Goal: Task Accomplishment & Management: Use online tool/utility

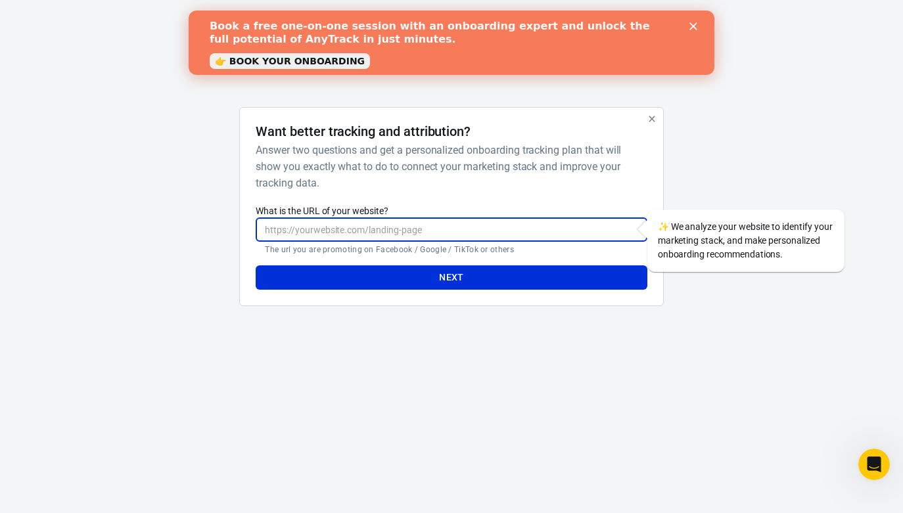
click at [306, 226] on input "What is the URL of your website?" at bounding box center [451, 230] width 391 height 24
paste input "[URL][DOMAIN_NAME]"
type input "[URL][DOMAIN_NAME]"
click at [394, 277] on button "Next" at bounding box center [451, 278] width 391 height 24
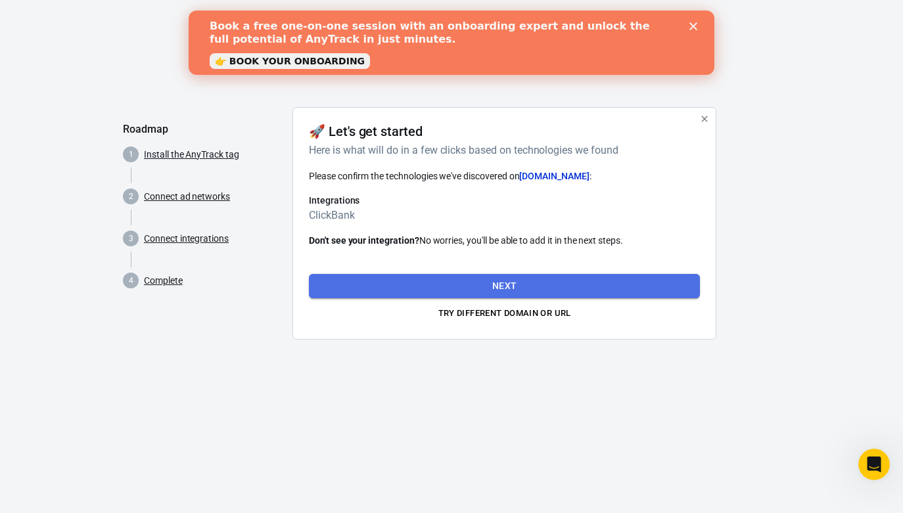
click at [393, 277] on button "Next" at bounding box center [504, 286] width 391 height 24
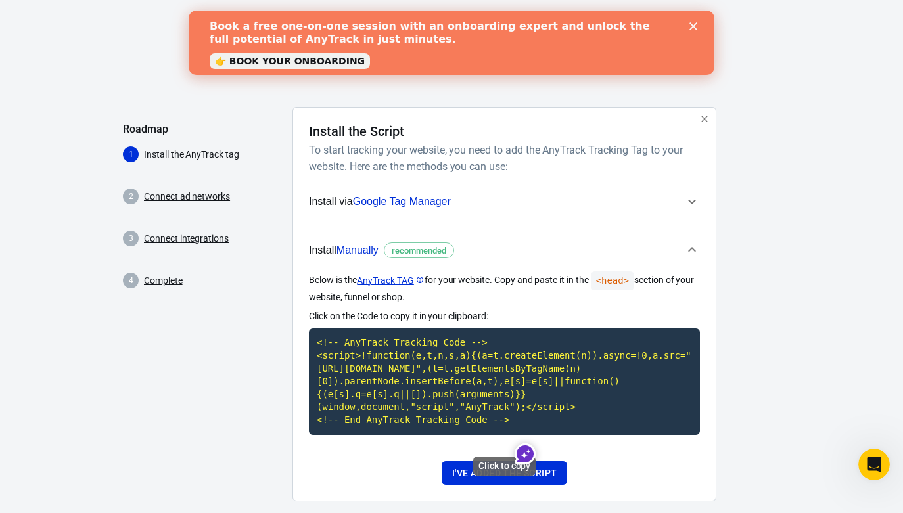
click at [413, 356] on code "<!-- AnyTrack Tracking Code --> <script>!function(e,t,n,s,a){(a=t.createElement…" at bounding box center [504, 382] width 391 height 106
click at [501, 486] on button "I've added the script" at bounding box center [505, 474] width 126 height 24
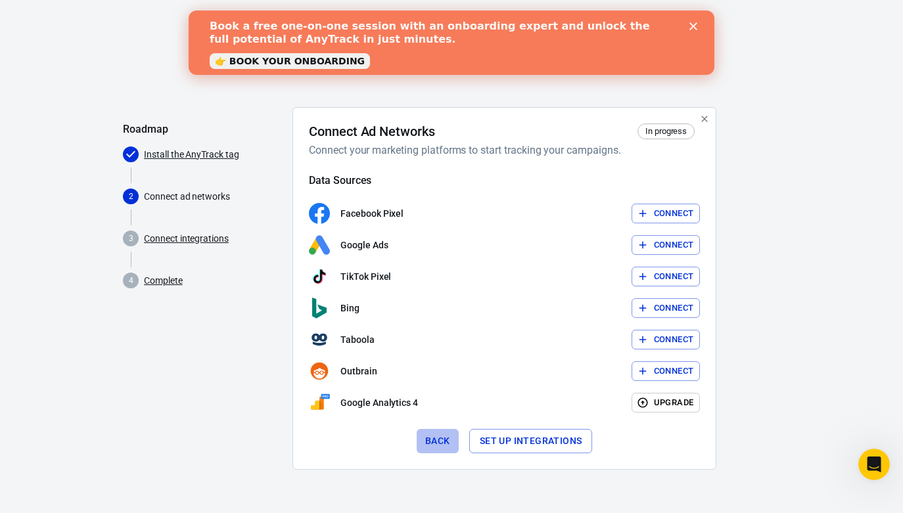
click at [442, 445] on button "Back" at bounding box center [438, 441] width 42 height 24
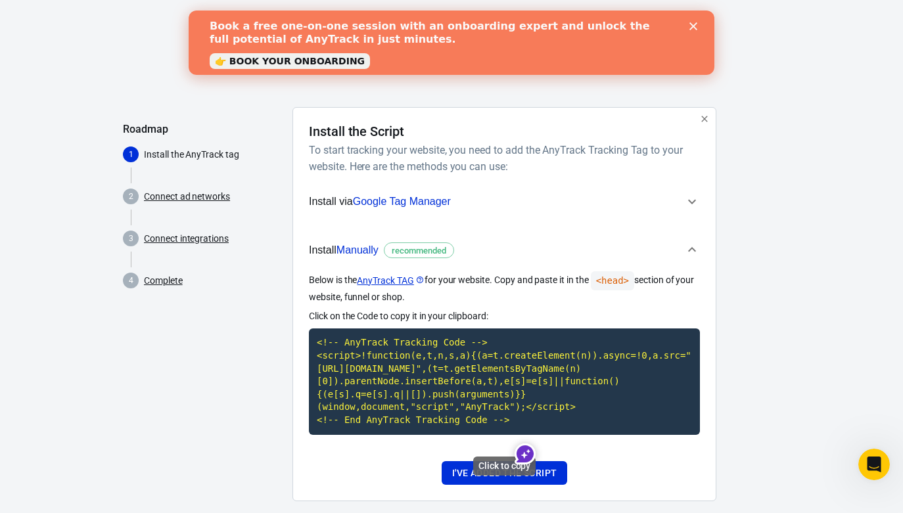
click at [455, 400] on code "<!-- AnyTrack Tracking Code --> <script>!function(e,t,n,s,a){(a=t.createElement…" at bounding box center [504, 382] width 391 height 106
click at [402, 335] on code "<!-- AnyTrack Tracking Code --> <script>!function(e,t,n,s,a){(a=t.createElement…" at bounding box center [504, 382] width 391 height 106
click at [490, 483] on button "I've added the script" at bounding box center [505, 474] width 126 height 24
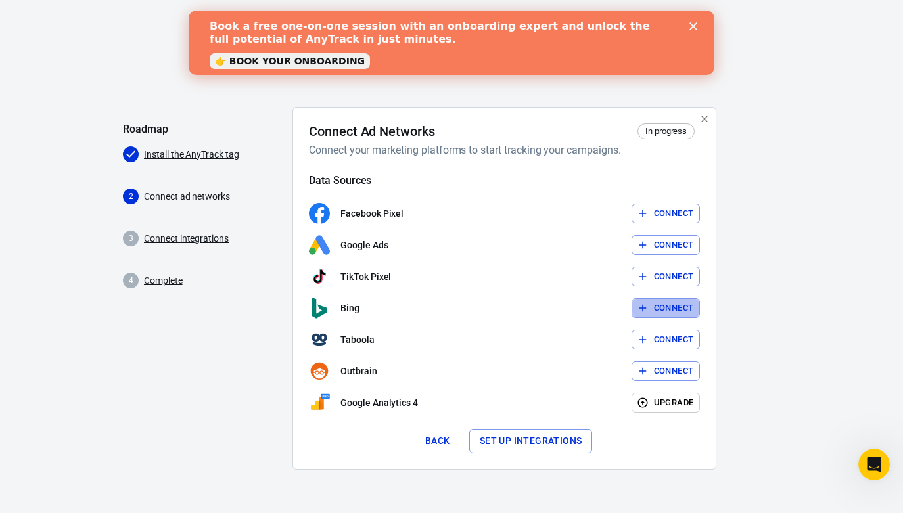
click at [663, 309] on button "Connect" at bounding box center [666, 308] width 69 height 20
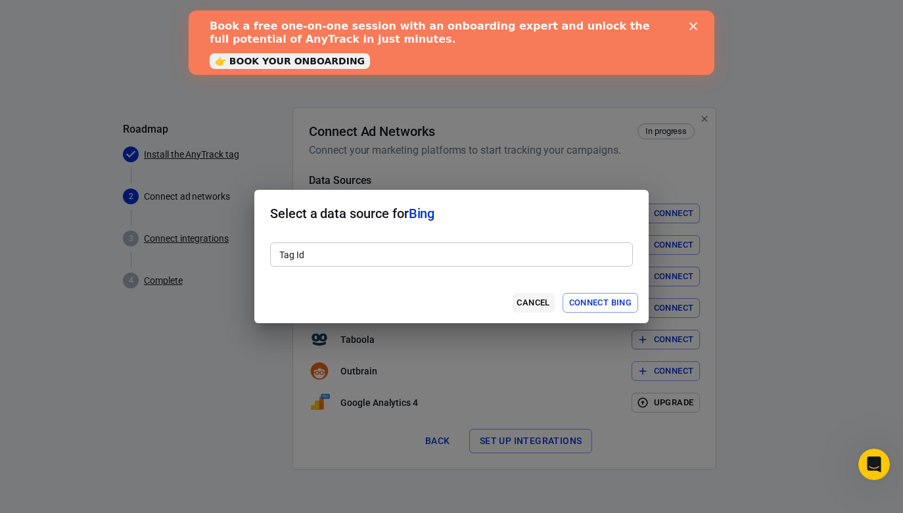
click at [540, 300] on button "Cancel" at bounding box center [534, 303] width 42 height 20
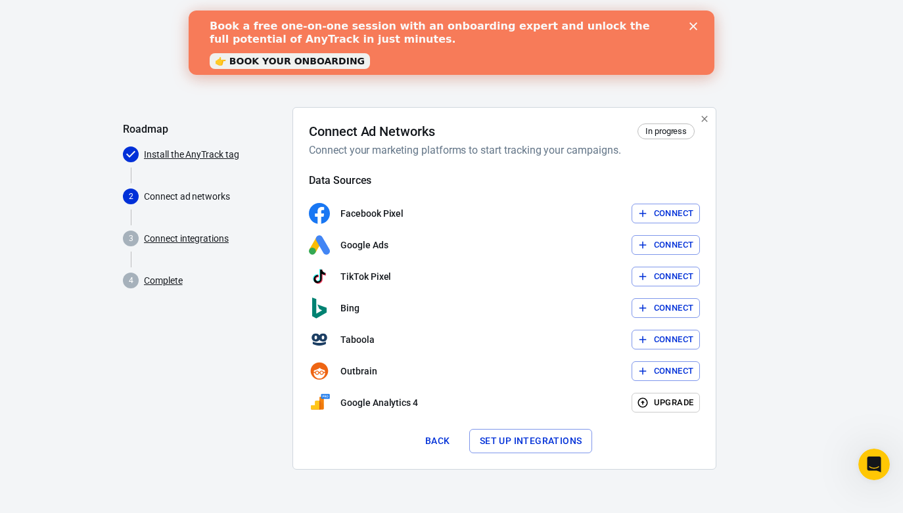
click at [540, 431] on button "Set up integrations" at bounding box center [531, 441] width 124 height 24
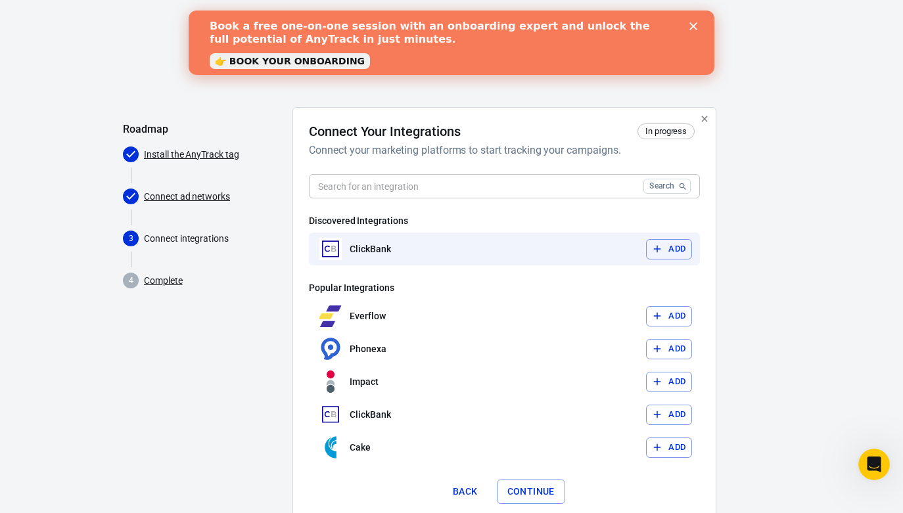
scroll to position [2, 0]
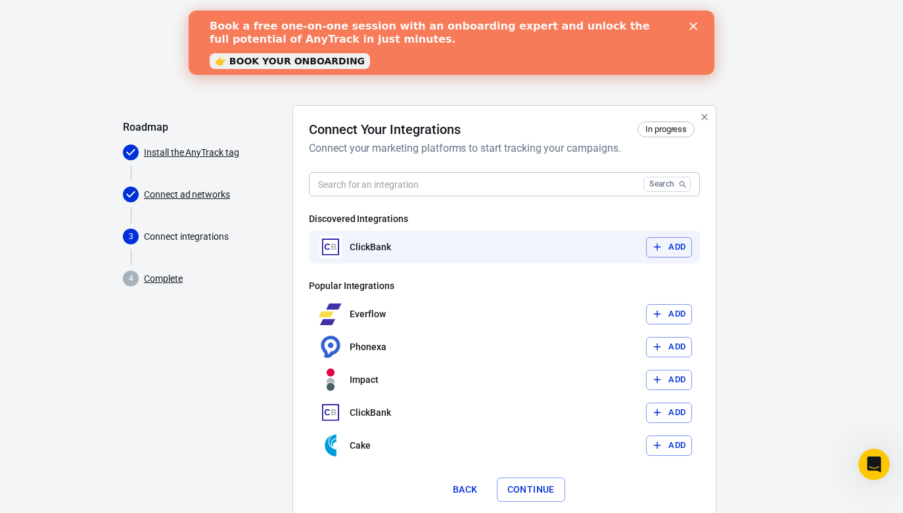
click at [596, 257] on div "ClickBank Add" at bounding box center [504, 247] width 391 height 33
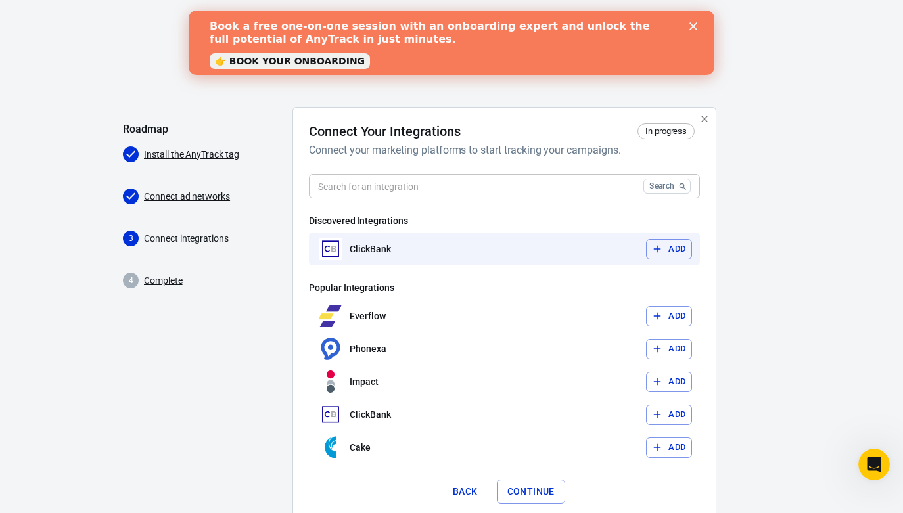
click at [663, 252] on button "Add" at bounding box center [669, 249] width 46 height 20
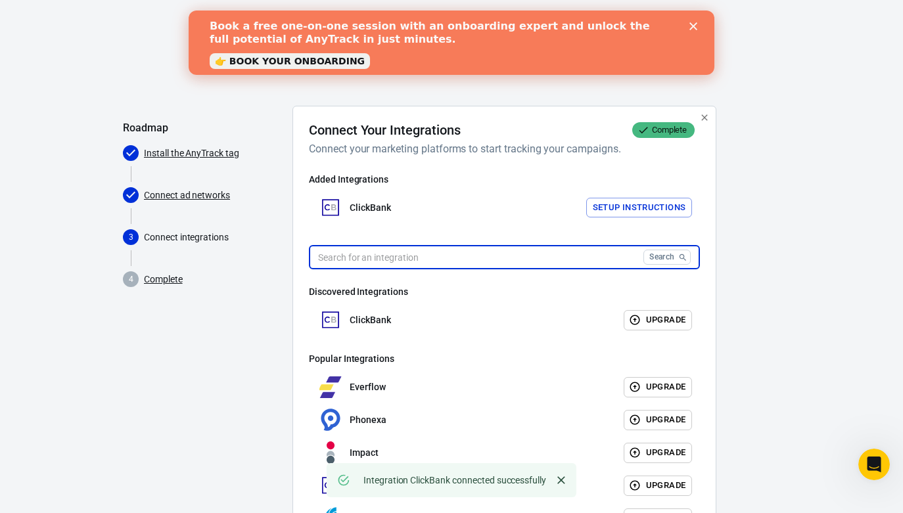
click at [579, 251] on input "text" at bounding box center [473, 257] width 329 height 24
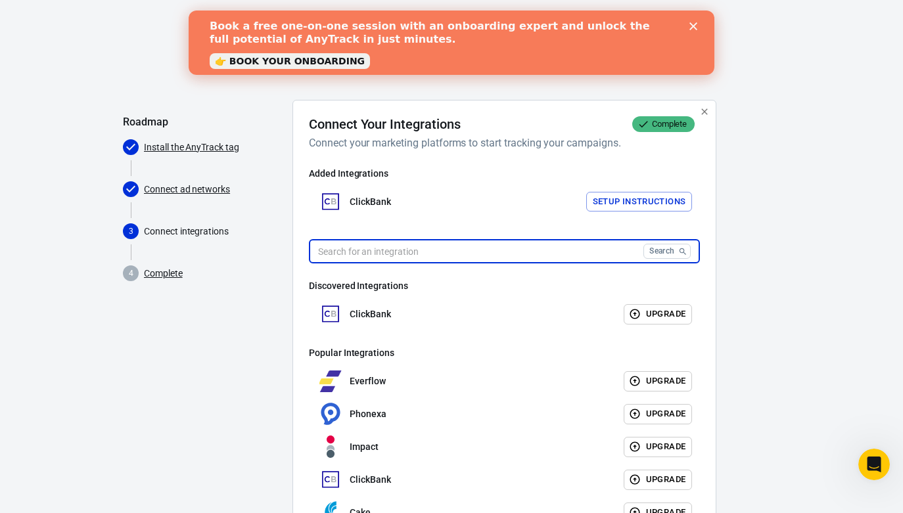
scroll to position [9, 0]
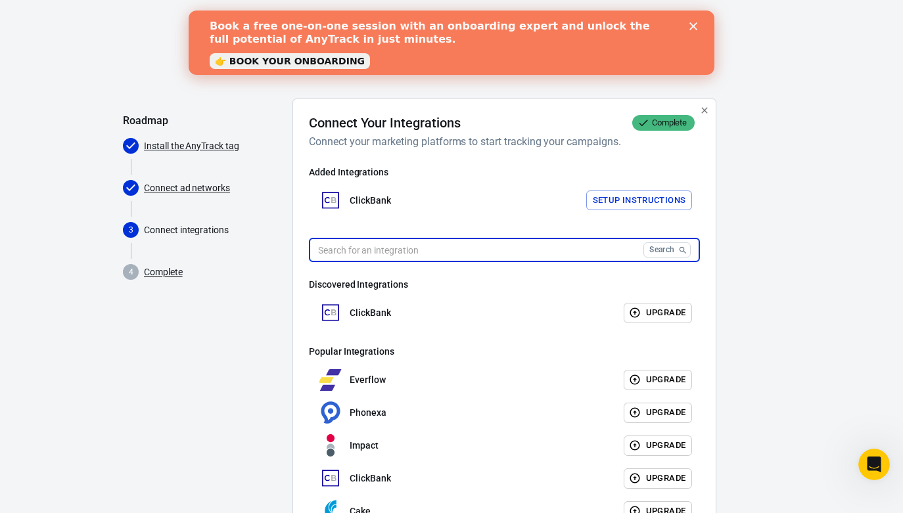
click at [613, 204] on button "Setup Instructions" at bounding box center [639, 201] width 107 height 20
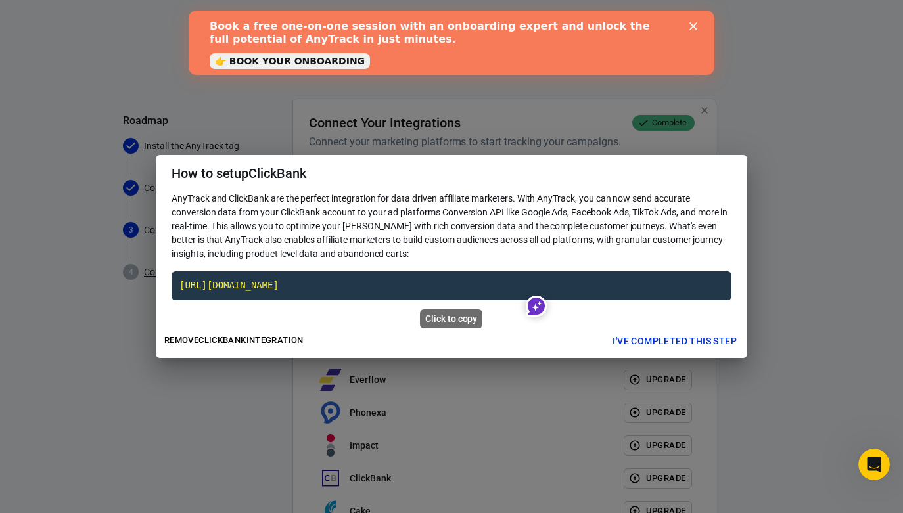
click at [497, 283] on code "[URL][DOMAIN_NAME]" at bounding box center [452, 286] width 560 height 29
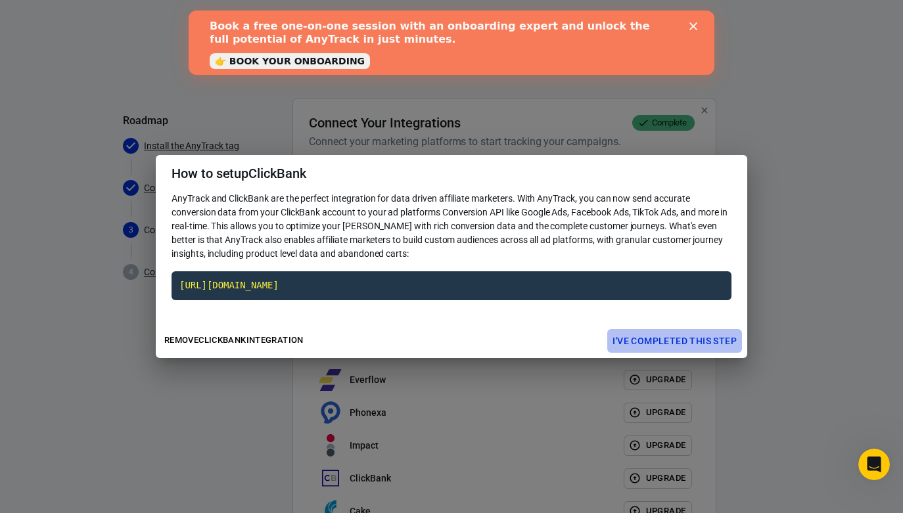
click at [647, 340] on button "I've completed this step" at bounding box center [675, 341] width 135 height 24
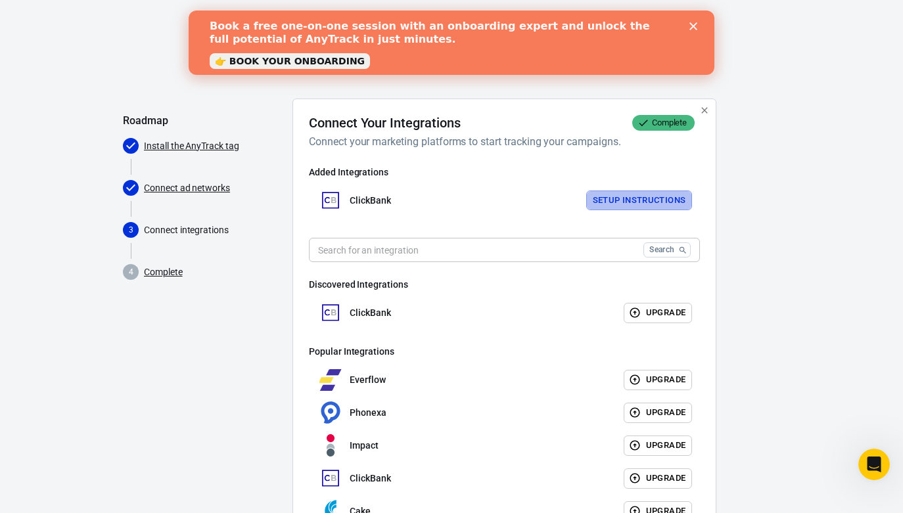
click at [616, 196] on button "Setup Instructions" at bounding box center [639, 201] width 107 height 20
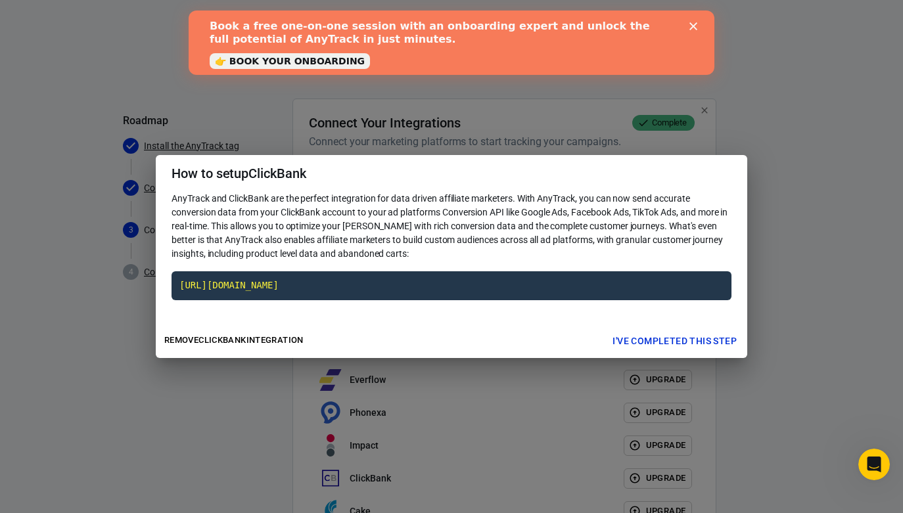
click at [652, 343] on button "I've completed this step" at bounding box center [675, 341] width 135 height 24
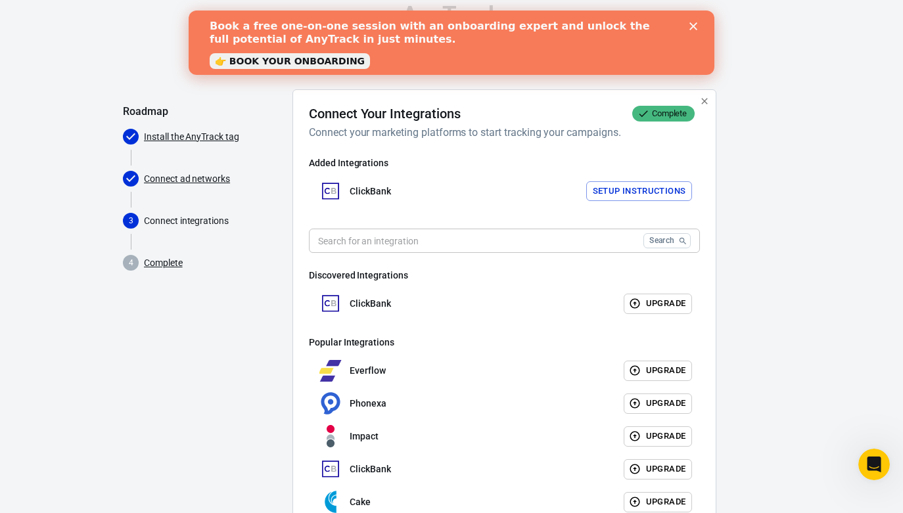
scroll to position [25, 0]
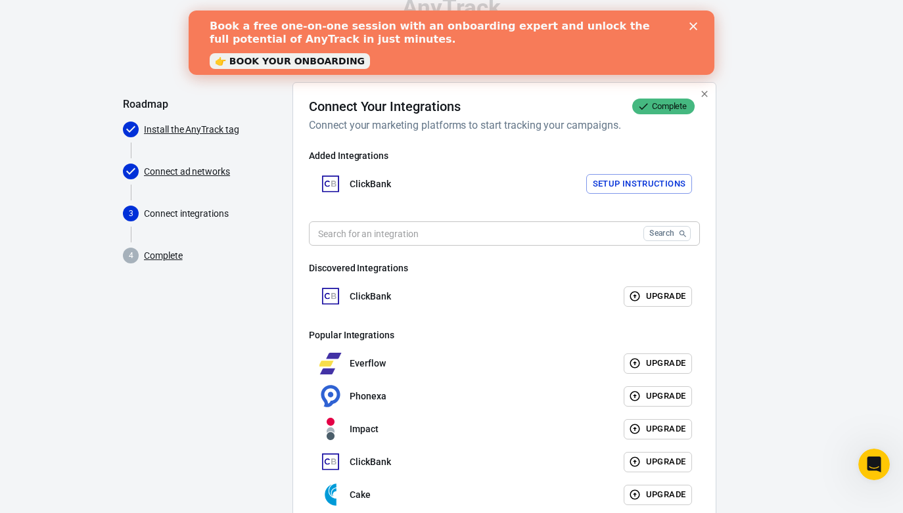
click at [677, 106] on span "Complete" at bounding box center [670, 106] width 46 height 13
click at [703, 91] on icon "button" at bounding box center [705, 94] width 6 height 6
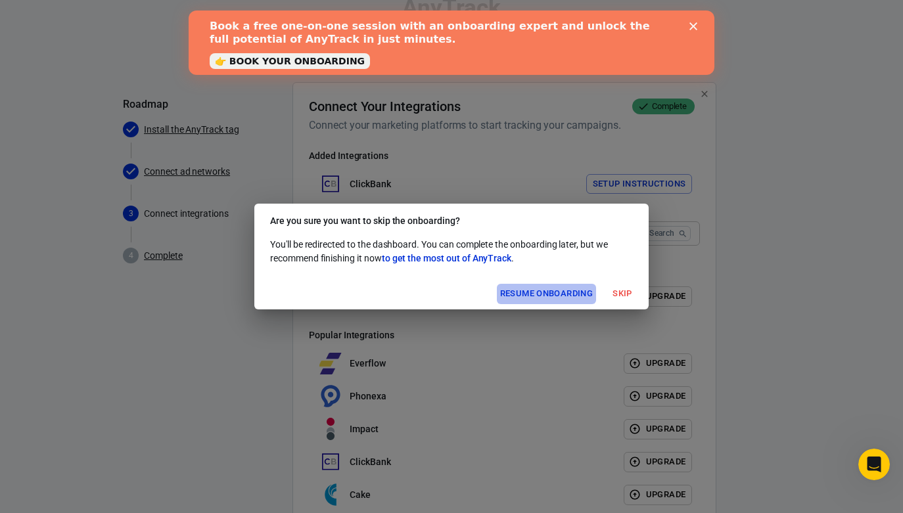
click at [588, 293] on button "Resume onboarding" at bounding box center [546, 294] width 99 height 20
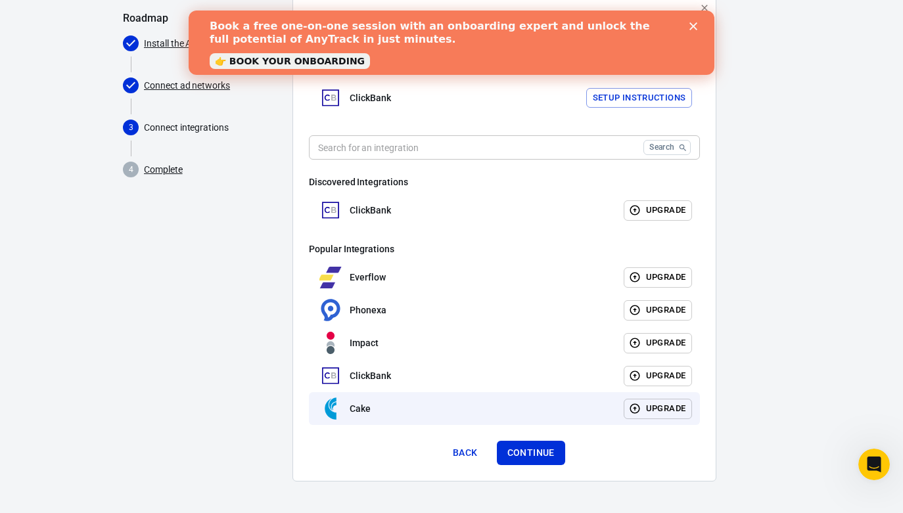
scroll to position [110, 0]
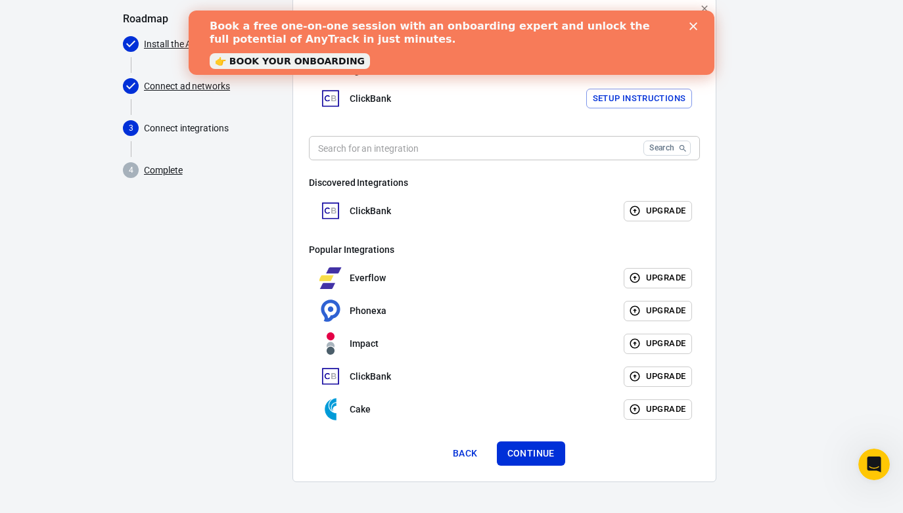
click at [543, 458] on button "Continue" at bounding box center [531, 454] width 68 height 24
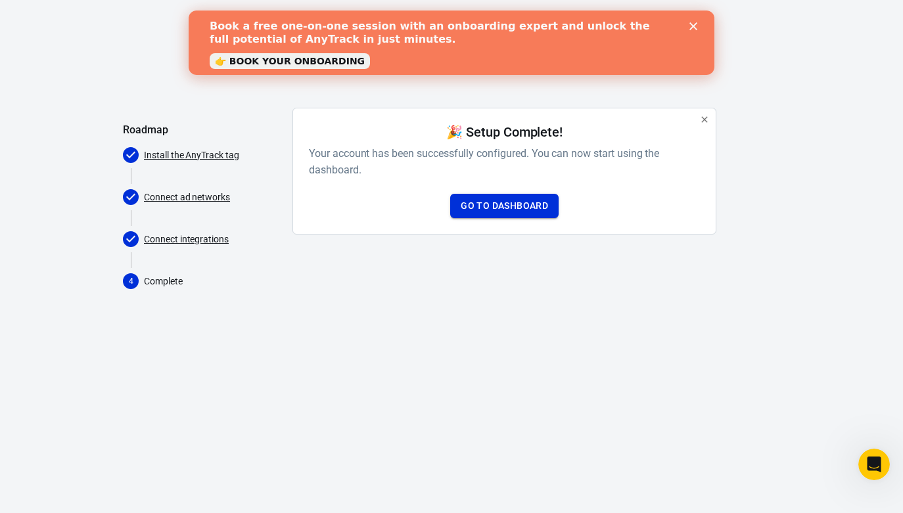
click at [546, 208] on link "Go to Dashboard" at bounding box center [504, 206] width 108 height 24
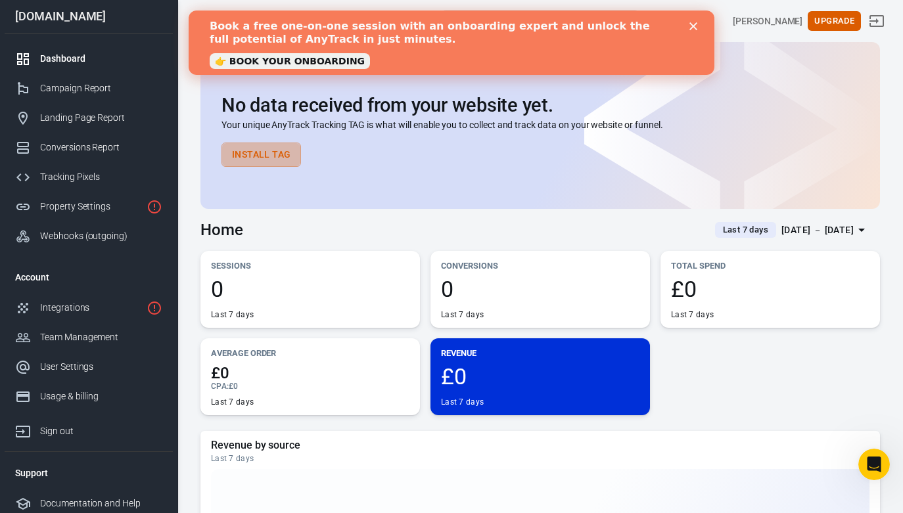
click at [281, 148] on button "Install Tag" at bounding box center [262, 155] width 80 height 24
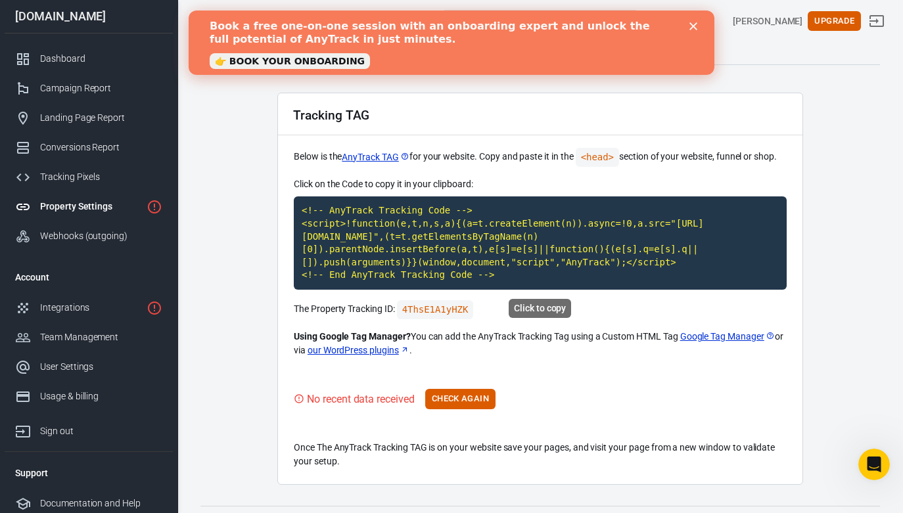
click at [375, 229] on code "<!-- AnyTrack Tracking Code --> <script>!function(e,t,n,s,a){(a=t.createElement…" at bounding box center [540, 243] width 493 height 93
click at [374, 203] on code "<!-- AnyTrack Tracking Code --> <script>!function(e,t,n,s,a){(a=t.createElement…" at bounding box center [540, 243] width 493 height 93
click at [352, 201] on code "<!-- AnyTrack Tracking Code --> <script>!function(e,t,n,s,a){(a=t.createElement…" at bounding box center [540, 243] width 493 height 93
